Goal: Use online tool/utility: Utilize a website feature to perform a specific function

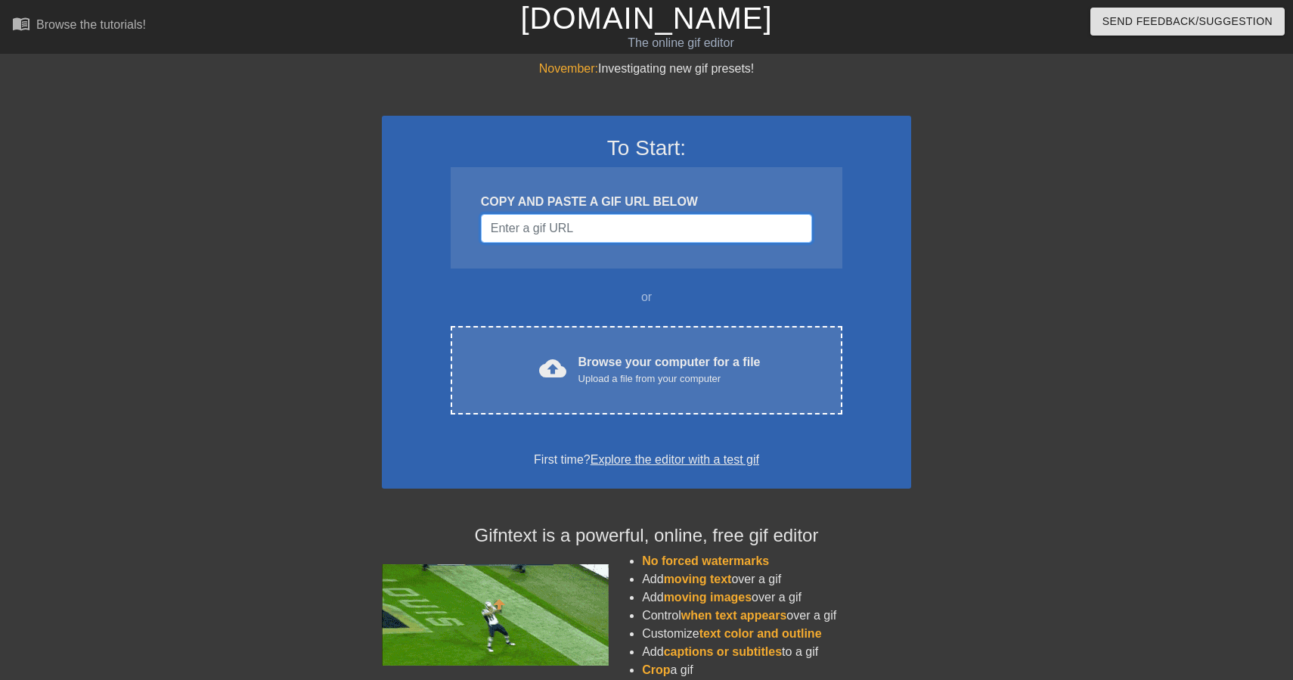
click at [665, 222] on input "Username" at bounding box center [646, 228] width 331 height 29
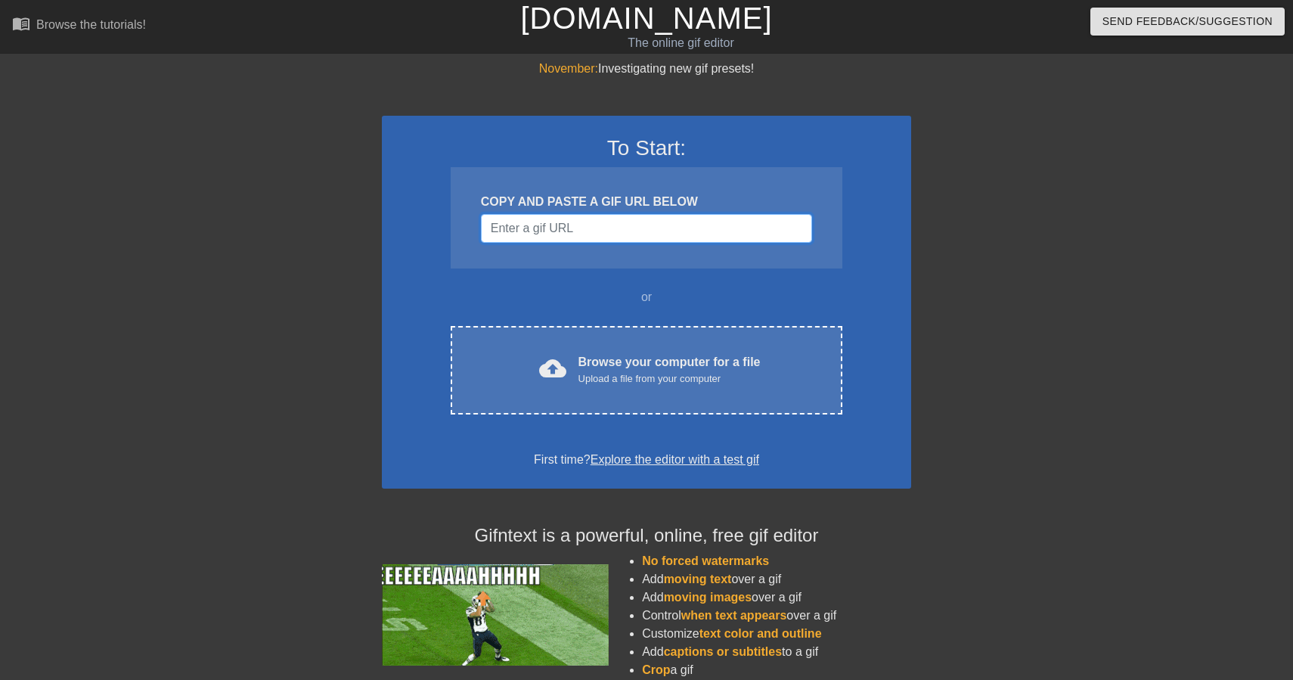
click at [594, 221] on input "Username" at bounding box center [646, 228] width 331 height 29
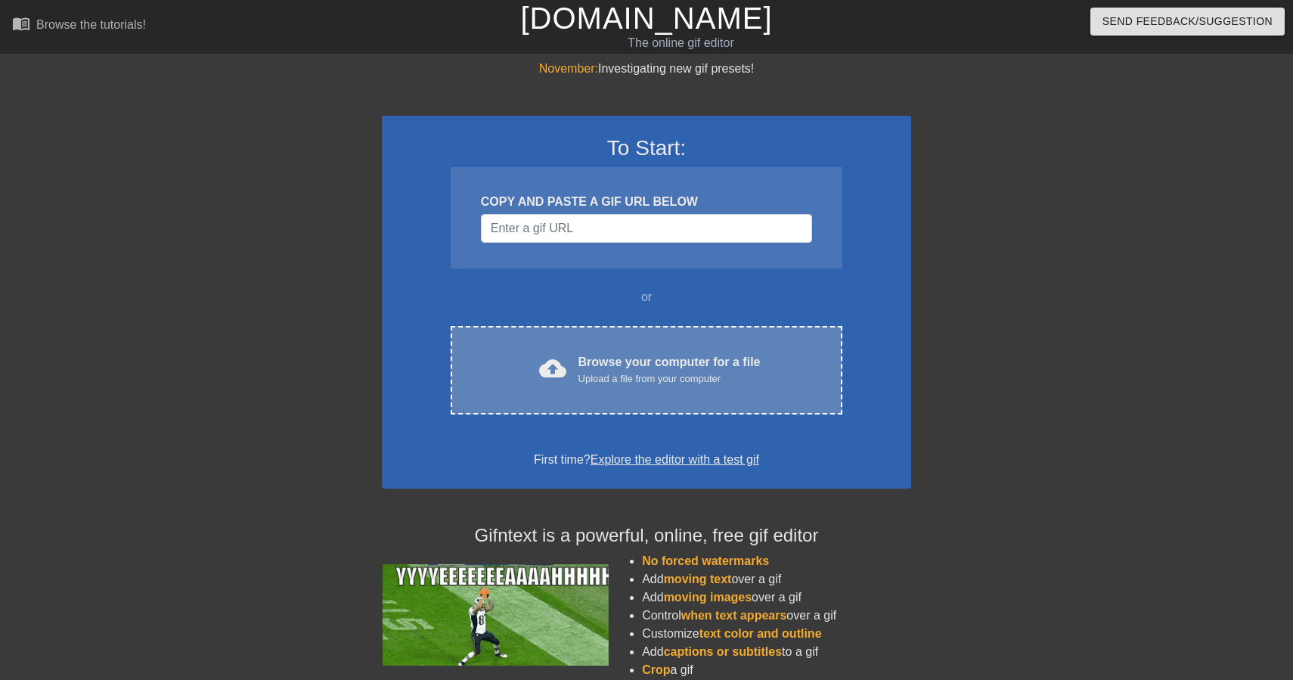
click at [636, 386] on div "cloud_upload Browse your computer for a file Upload a file from your computer C…" at bounding box center [647, 370] width 392 height 88
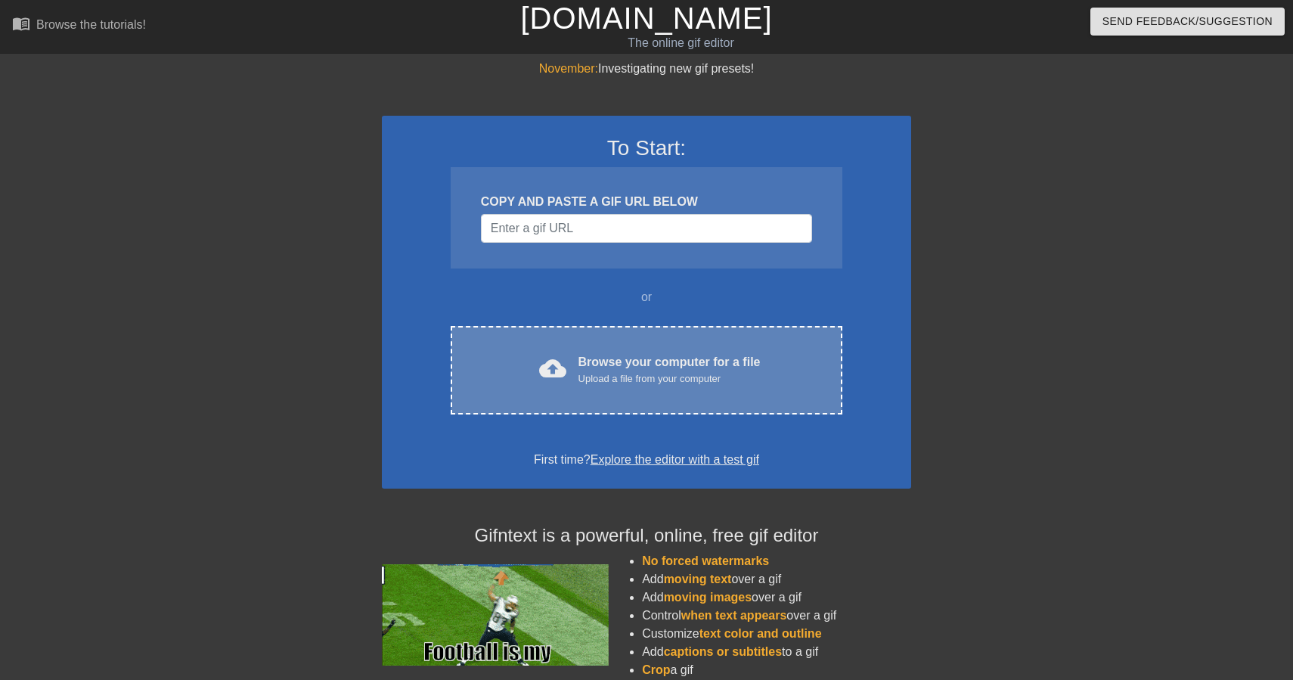
click at [600, 365] on div "Browse your computer for a file Upload a file from your computer" at bounding box center [670, 369] width 182 height 33
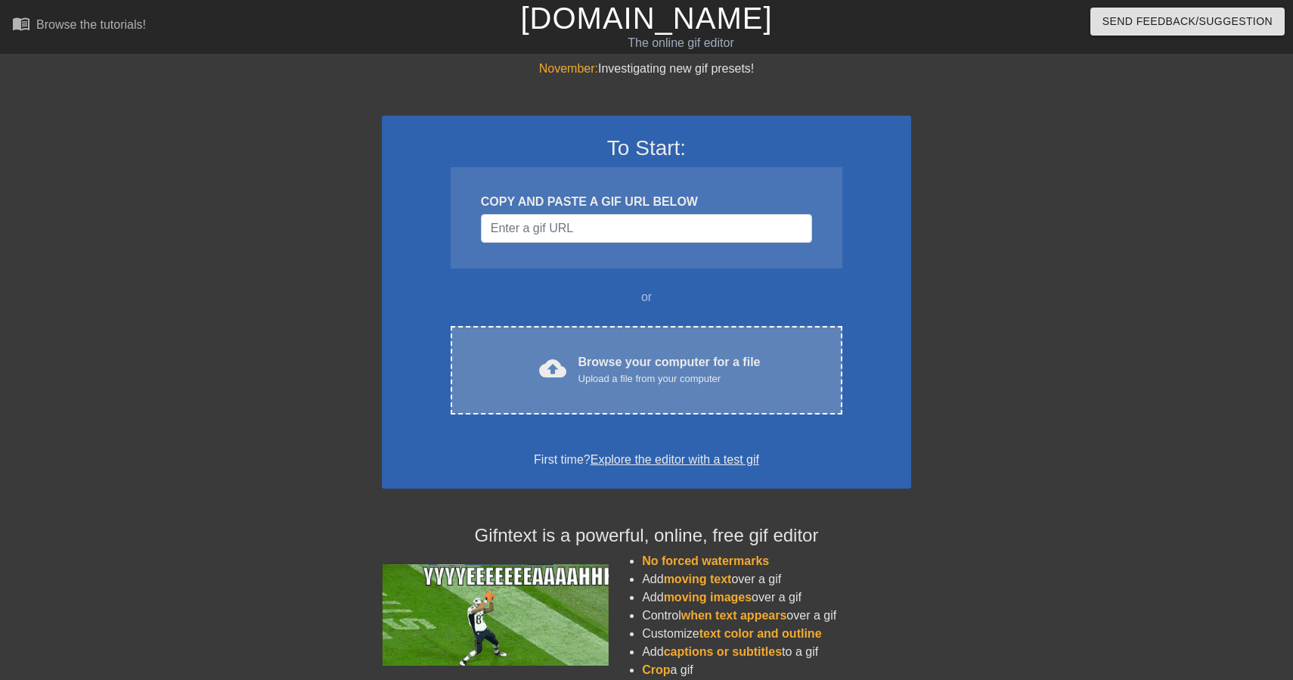
click at [571, 355] on div "cloud_upload Browse your computer for a file Upload a file from your computer" at bounding box center [646, 370] width 328 height 34
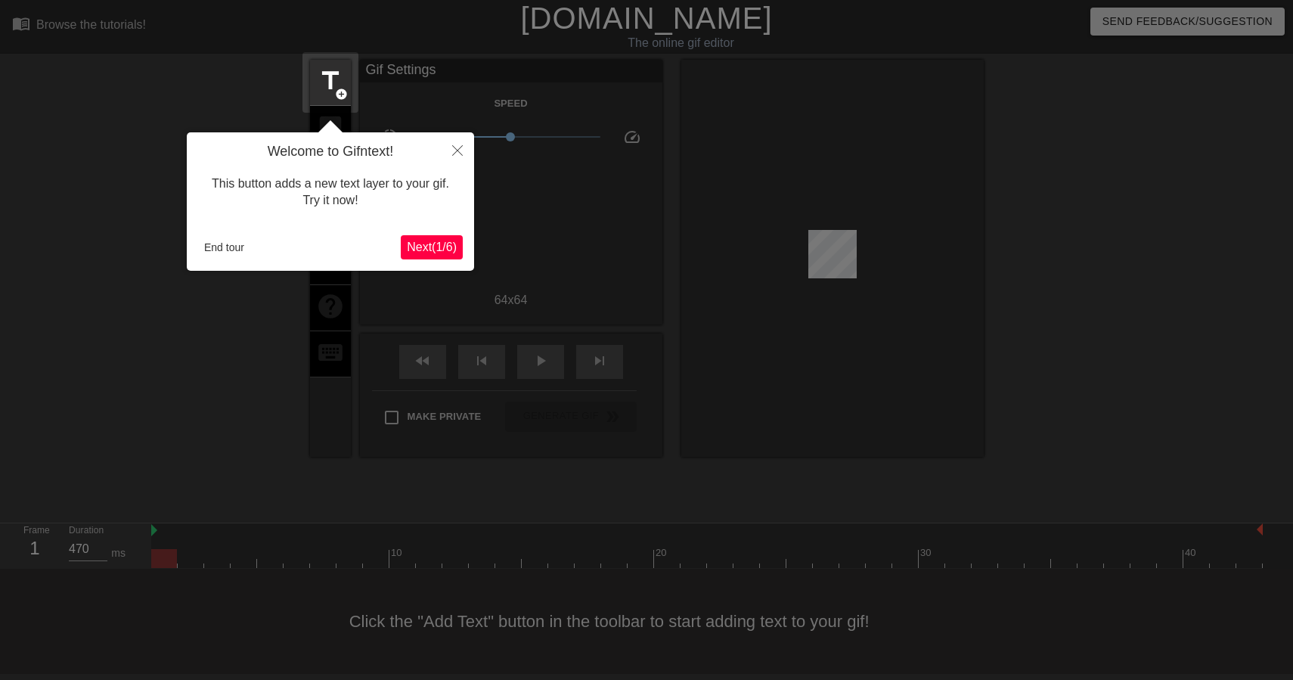
click at [444, 253] on span "Next ( 1 / 6 )" at bounding box center [432, 246] width 50 height 13
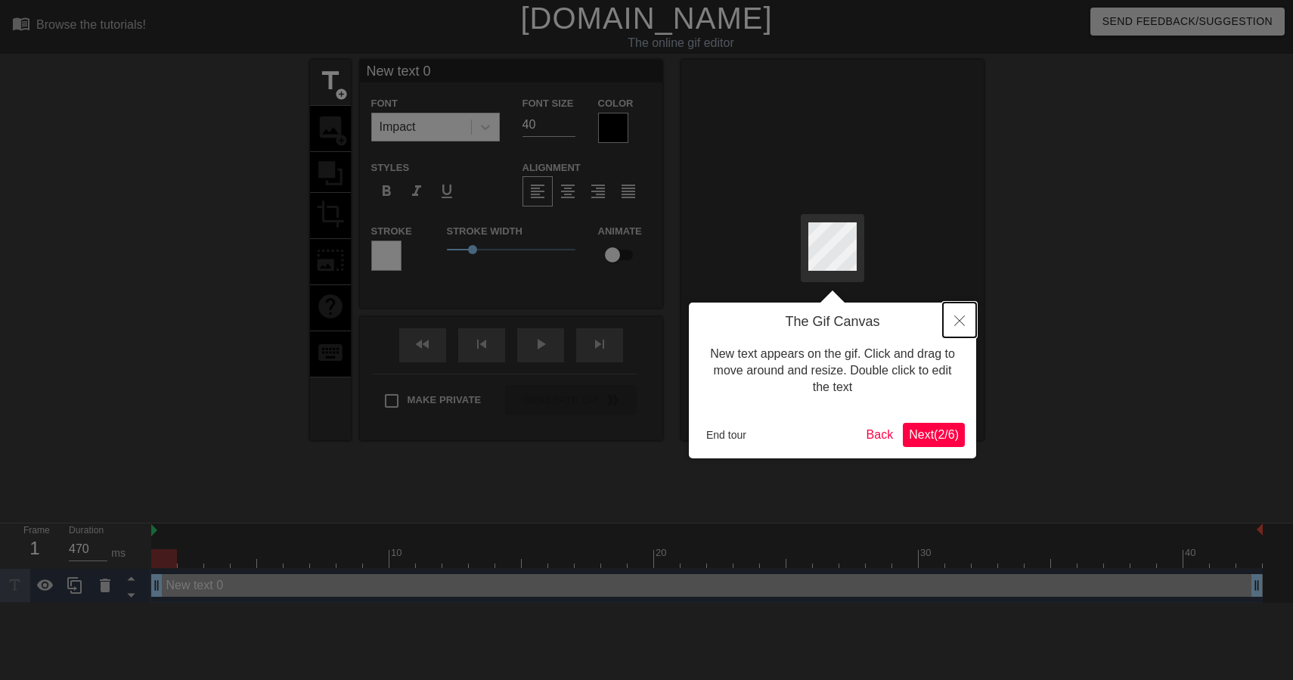
click at [963, 326] on icon "Close" at bounding box center [959, 320] width 11 height 11
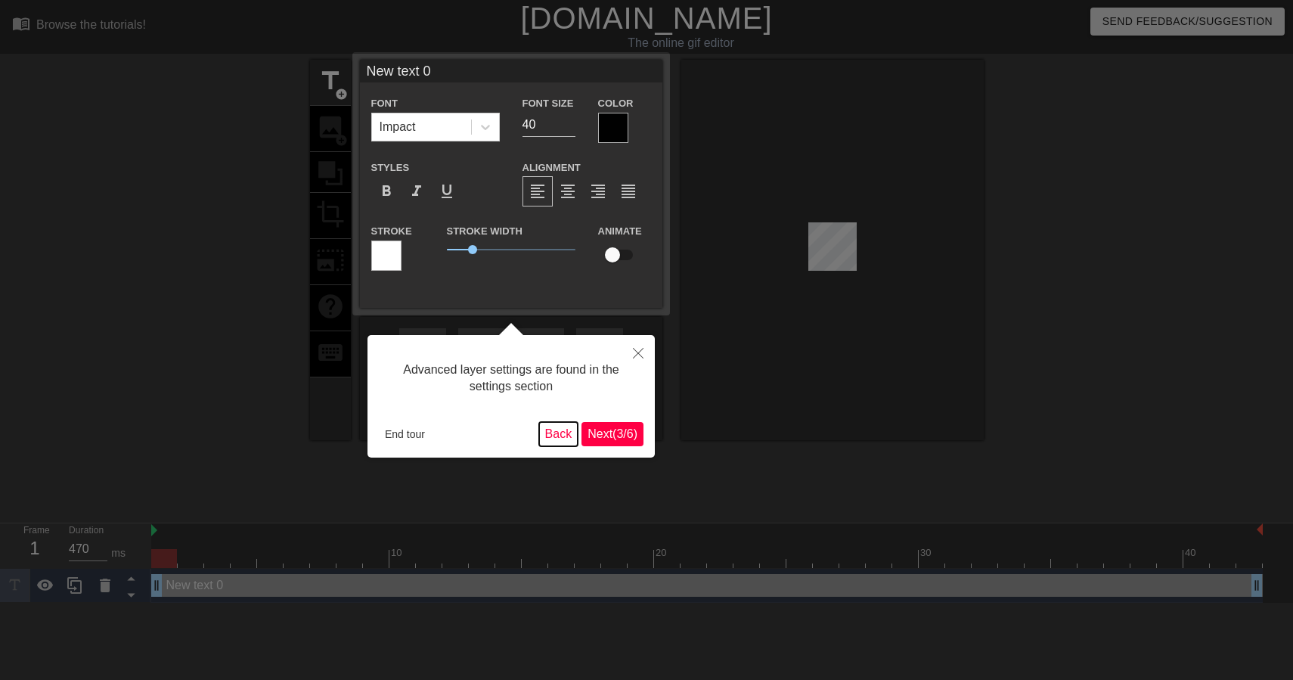
click at [561, 422] on button "Back" at bounding box center [558, 434] width 39 height 24
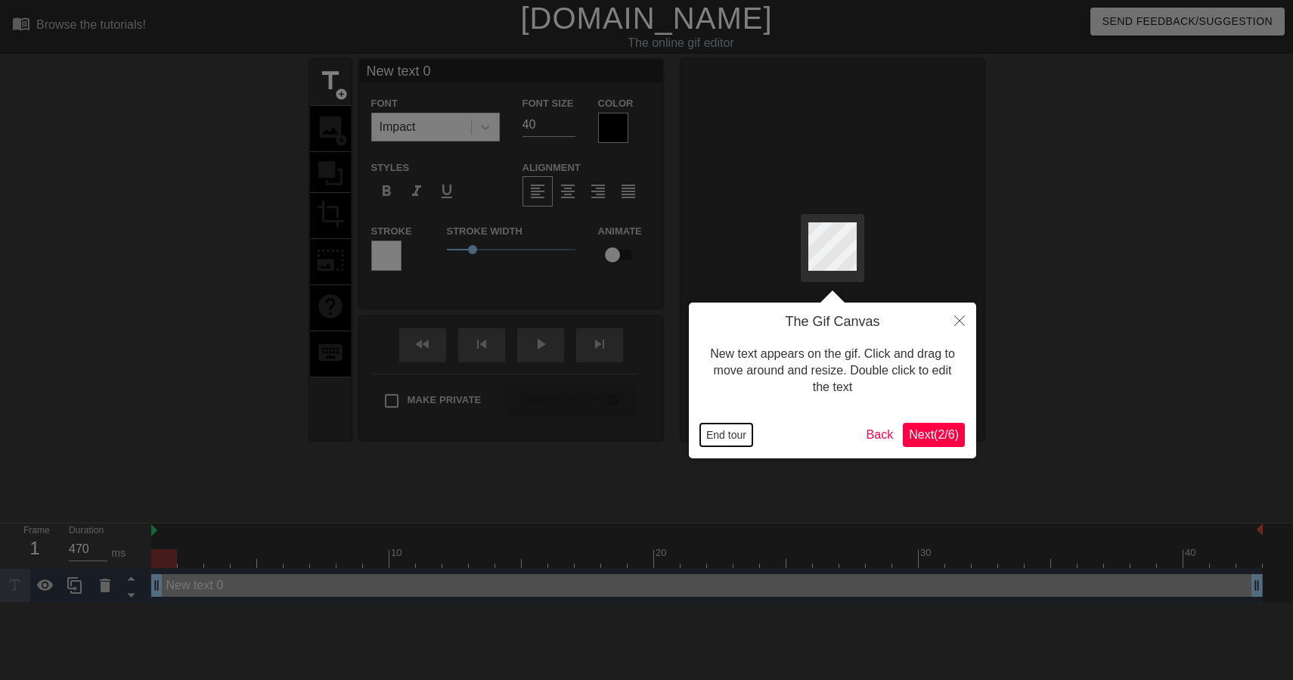
click at [735, 440] on button "End tour" at bounding box center [726, 435] width 52 height 23
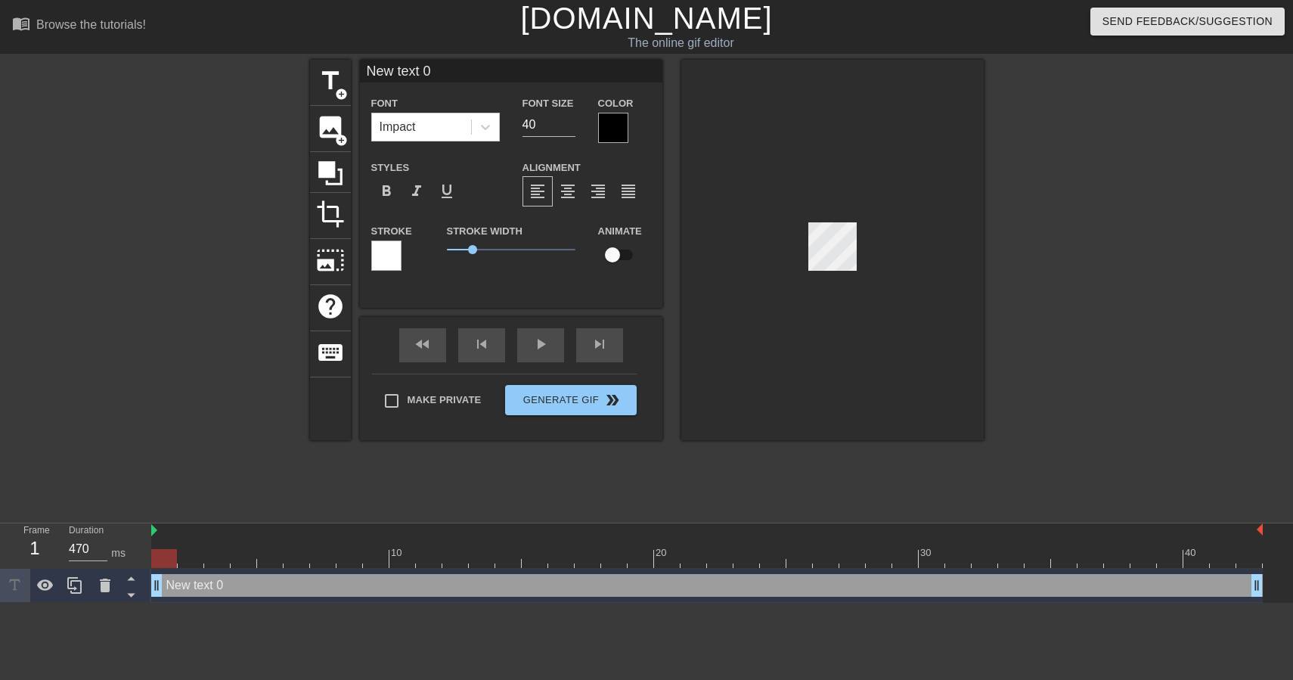
click at [386, 259] on div at bounding box center [386, 255] width 30 height 30
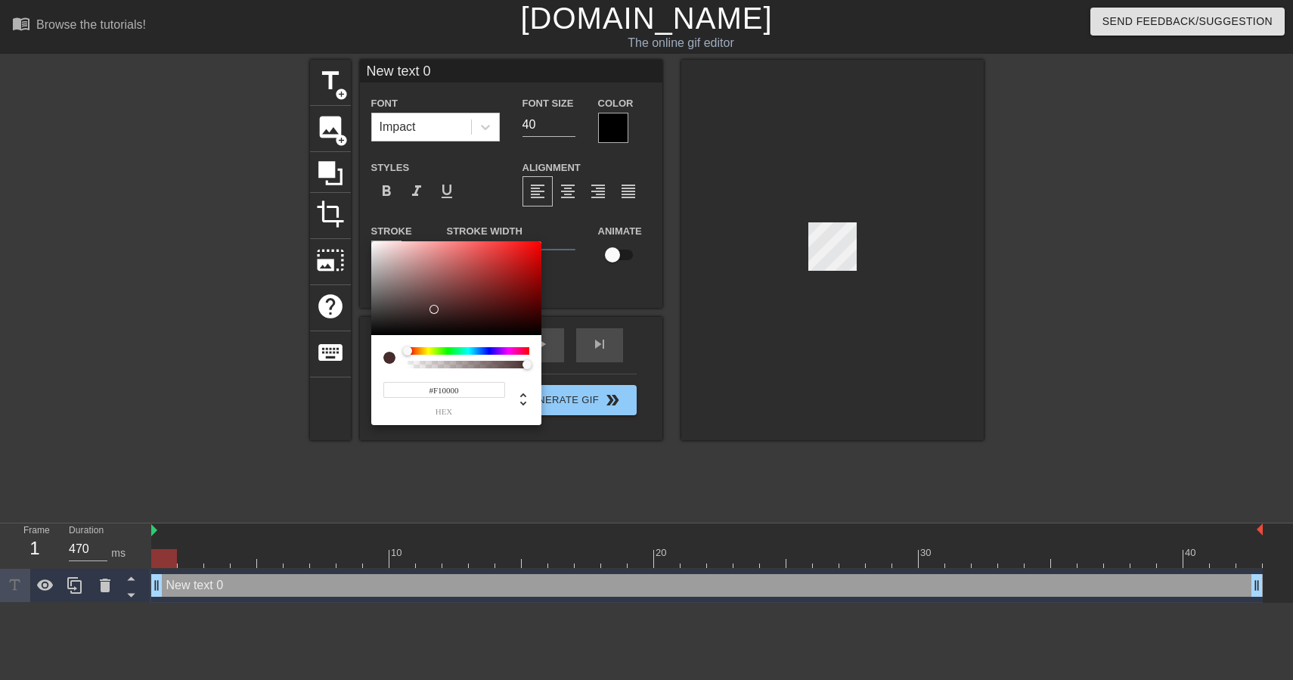
type input "#FF0000"
drag, startPoint x: 414, startPoint y: 319, endPoint x: 592, endPoint y: 230, distance: 199.5
click at [592, 230] on div "#FF0000 hex" at bounding box center [646, 340] width 1293 height 680
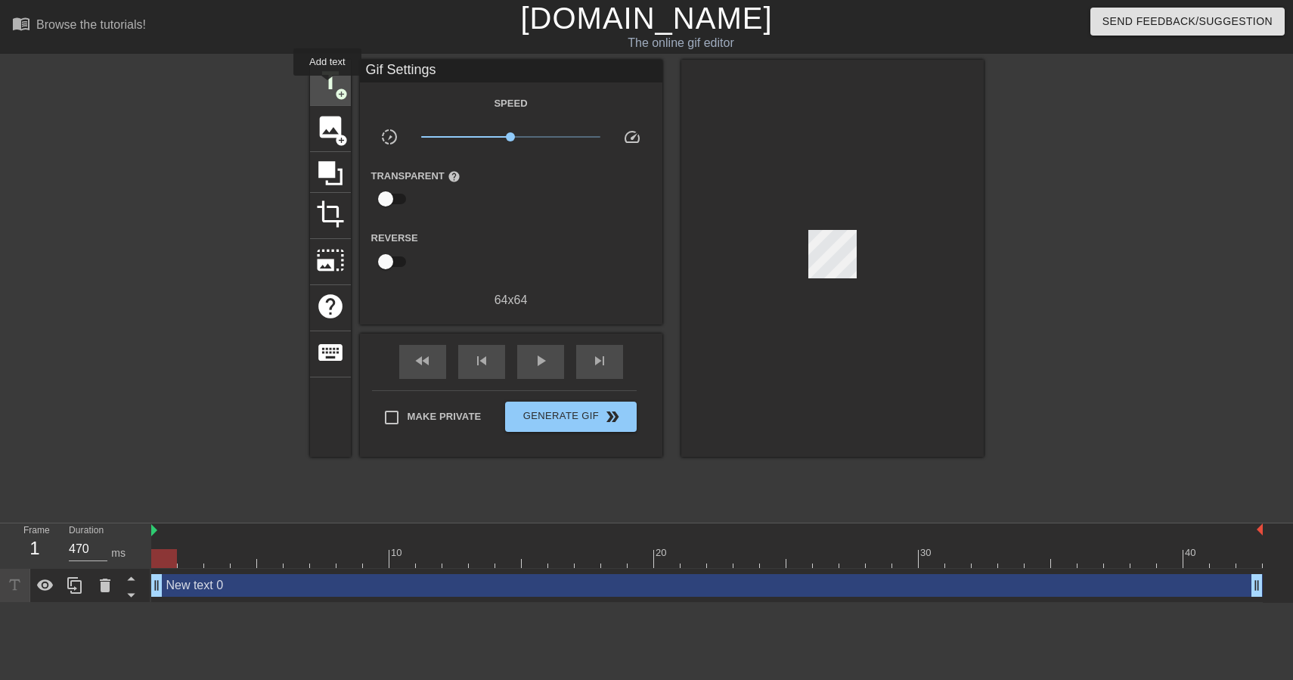
click at [328, 86] on span "title" at bounding box center [330, 81] width 29 height 29
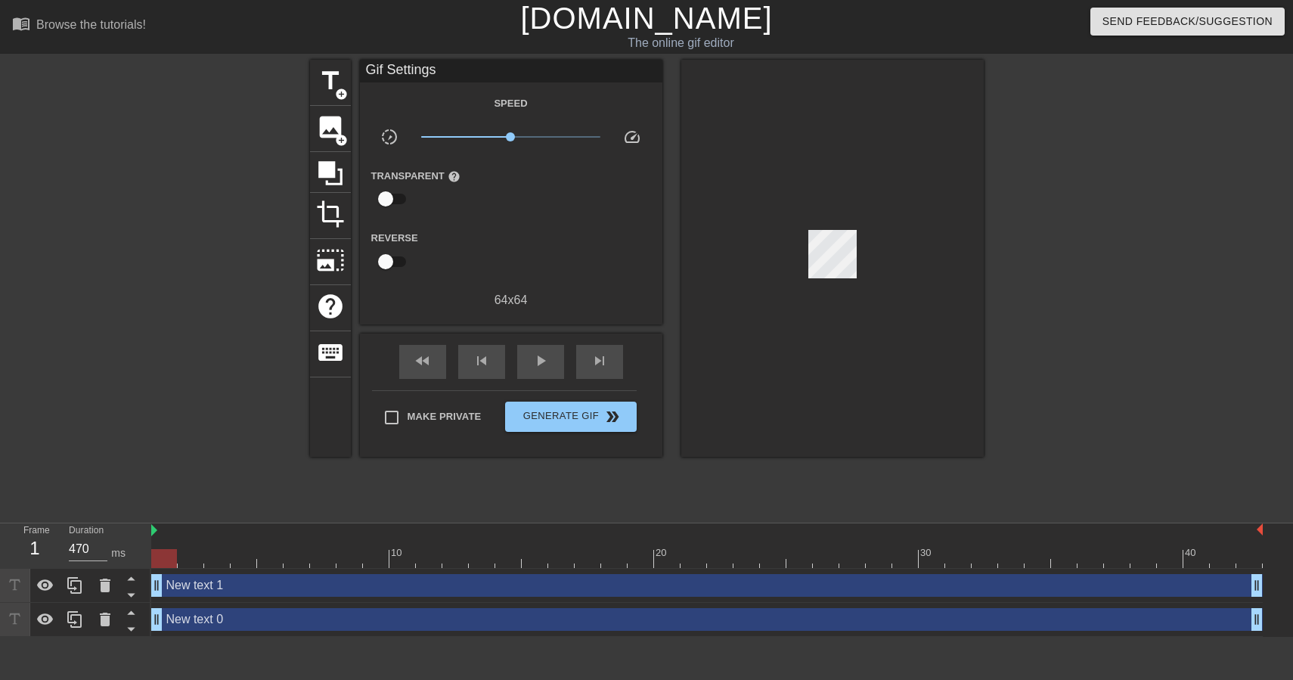
click at [415, 392] on div "Make Private Generate Gif double_arrow" at bounding box center [504, 420] width 265 height 60
